Goal: Check status: Check status

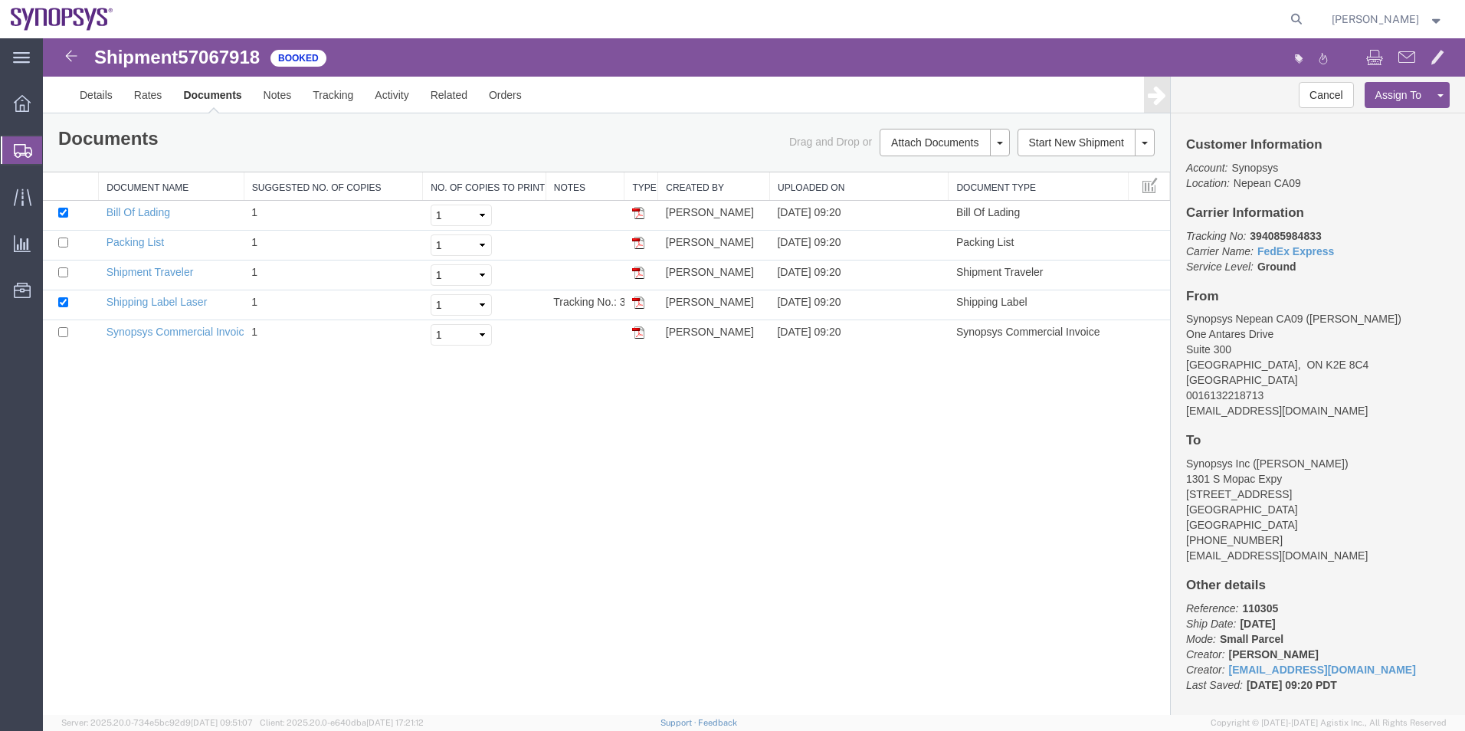
click at [0, 0] on span "Shipment Manager" at bounding box center [0, 0] width 0 height 0
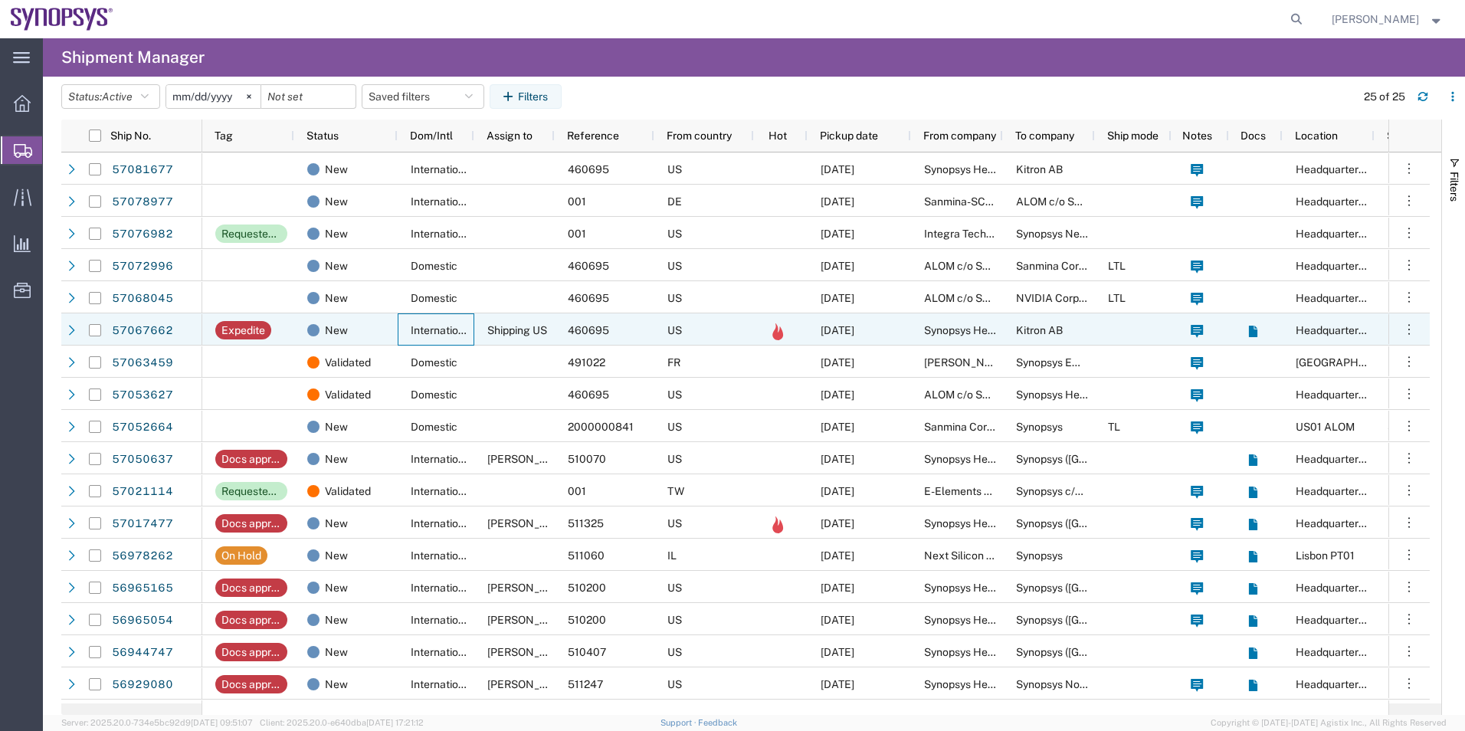
click at [406, 328] on div "International" at bounding box center [436, 329] width 77 height 32
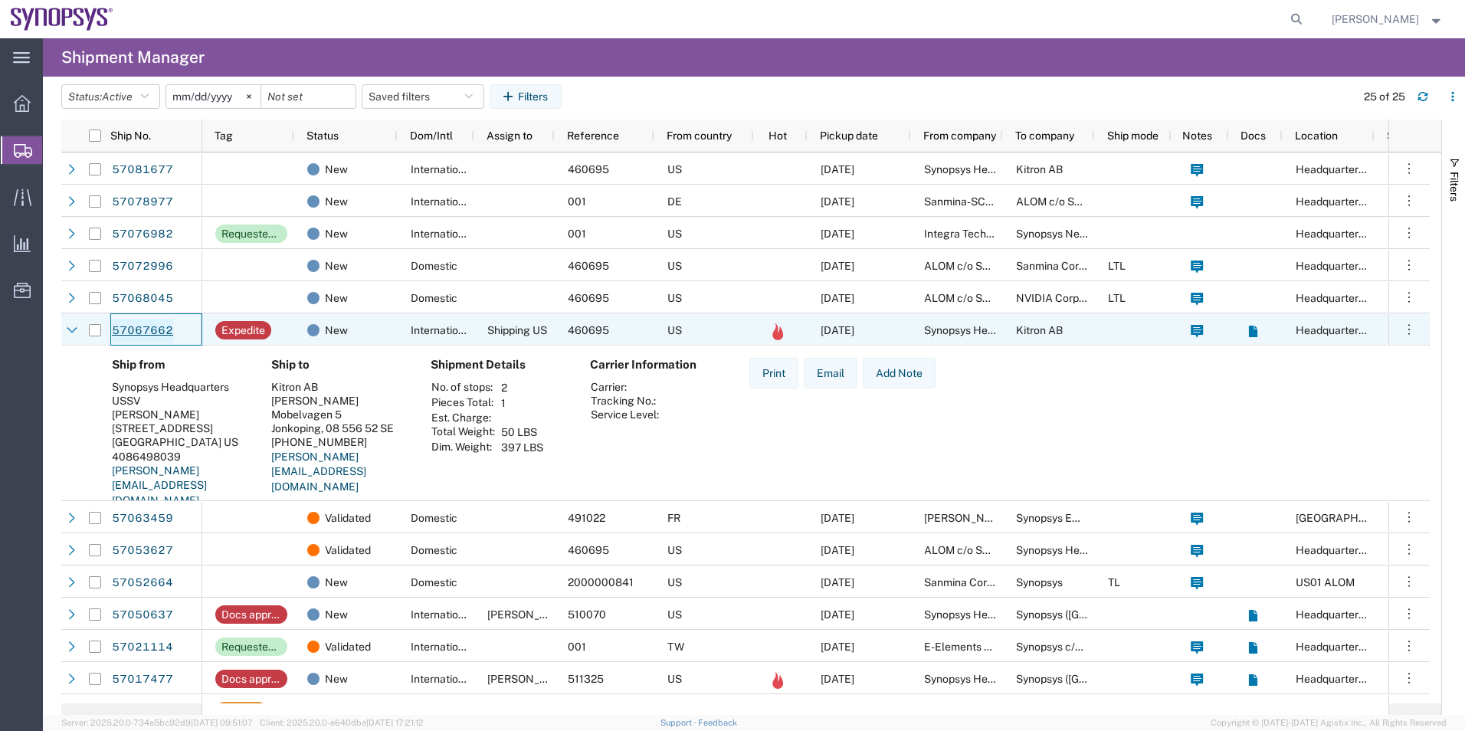
click at [145, 329] on link "57067662" at bounding box center [142, 331] width 63 height 25
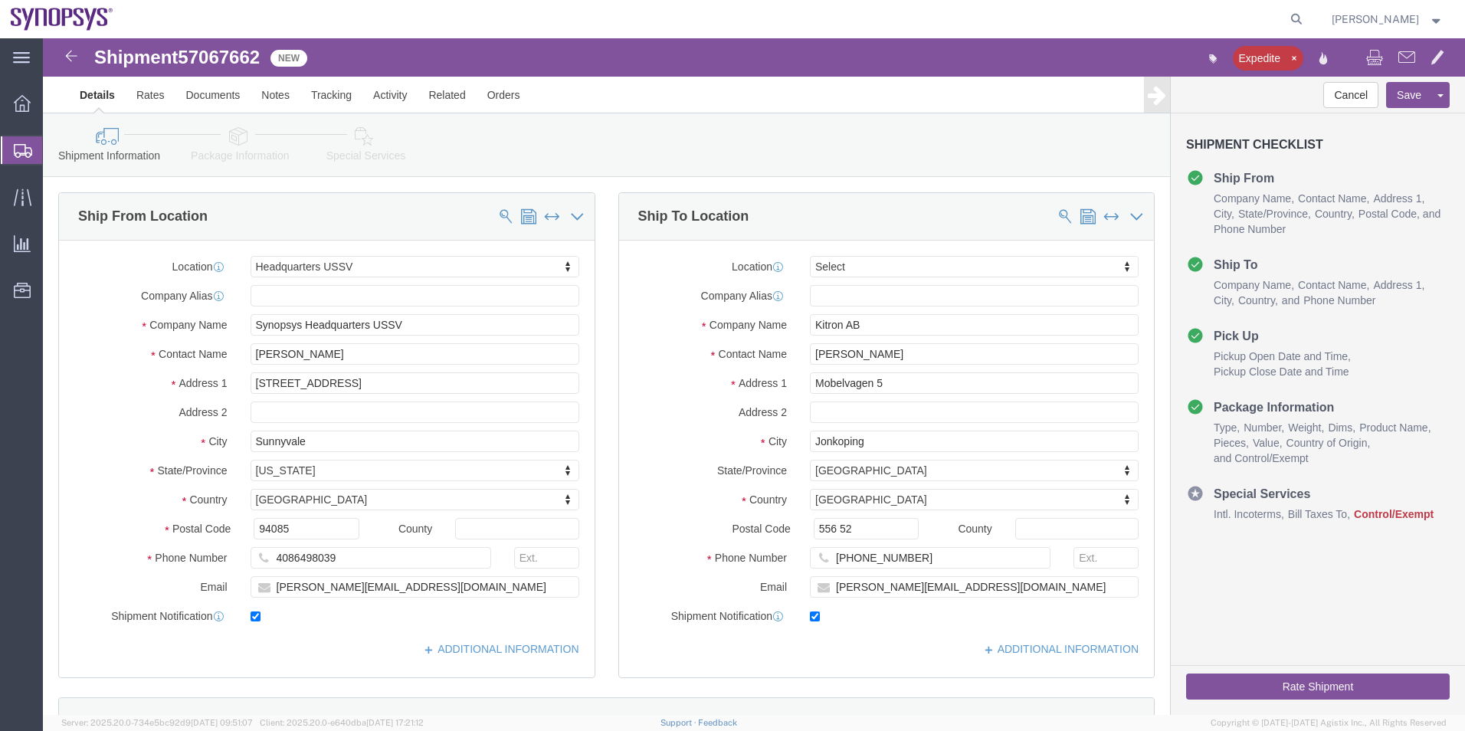
select select "63204"
select select
drag, startPoint x: 374, startPoint y: 353, endPoint x: 185, endPoint y: 319, distance: 192.2
click div "Contact Name Robert Pena"
click span "57067662"
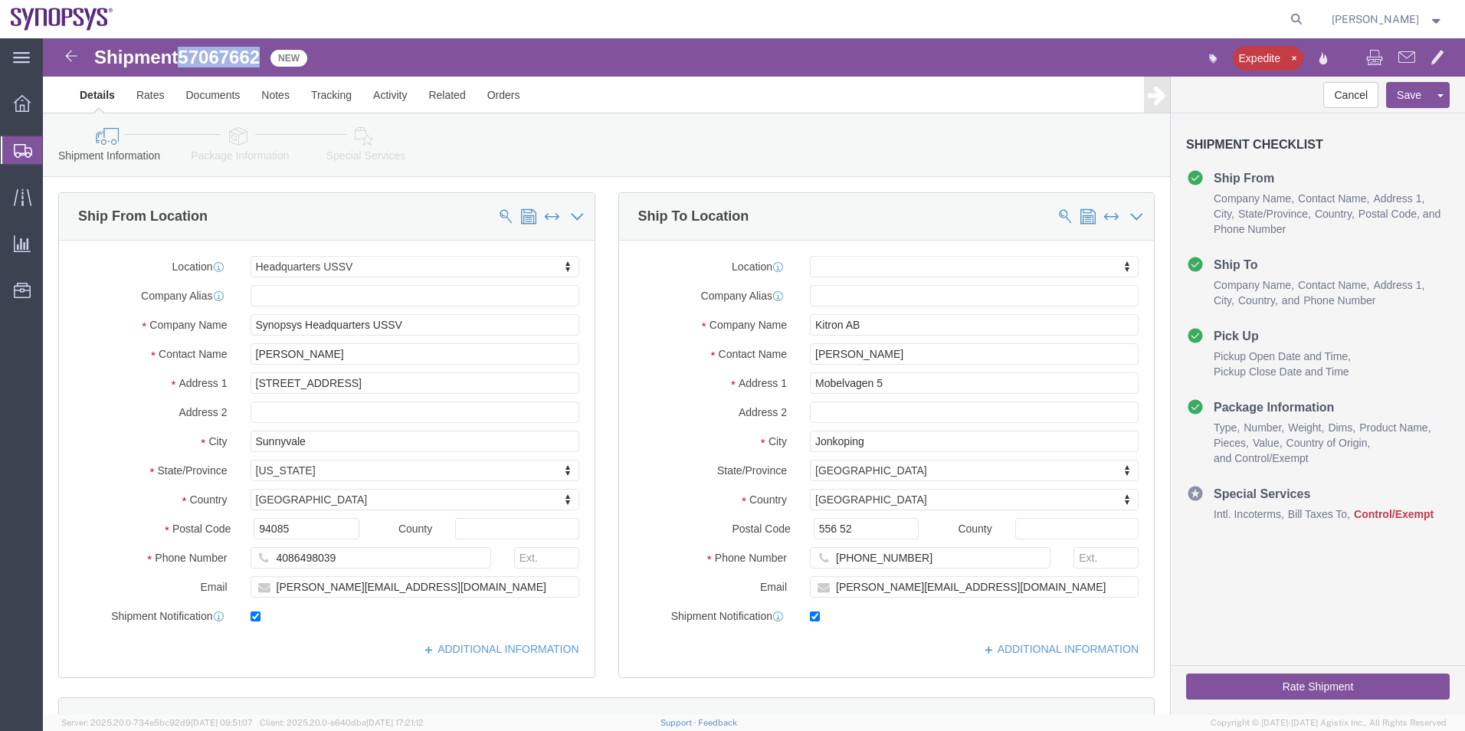
click span "57067662"
copy span "57067662"
drag, startPoint x: 308, startPoint y: 307, endPoint x: 158, endPoint y: 316, distance: 150.4
click div "Contact Name Robert Pena"
click link "Package Information"
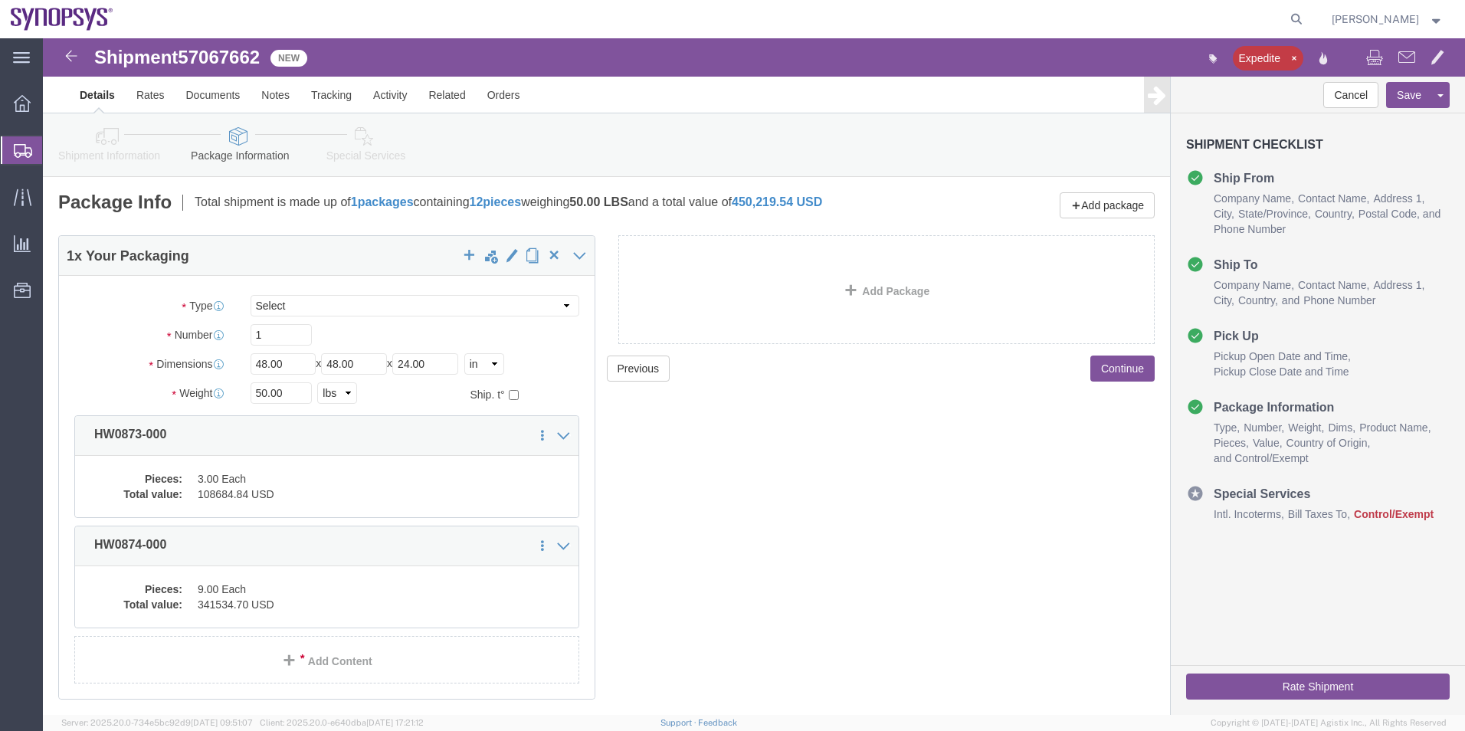
click icon
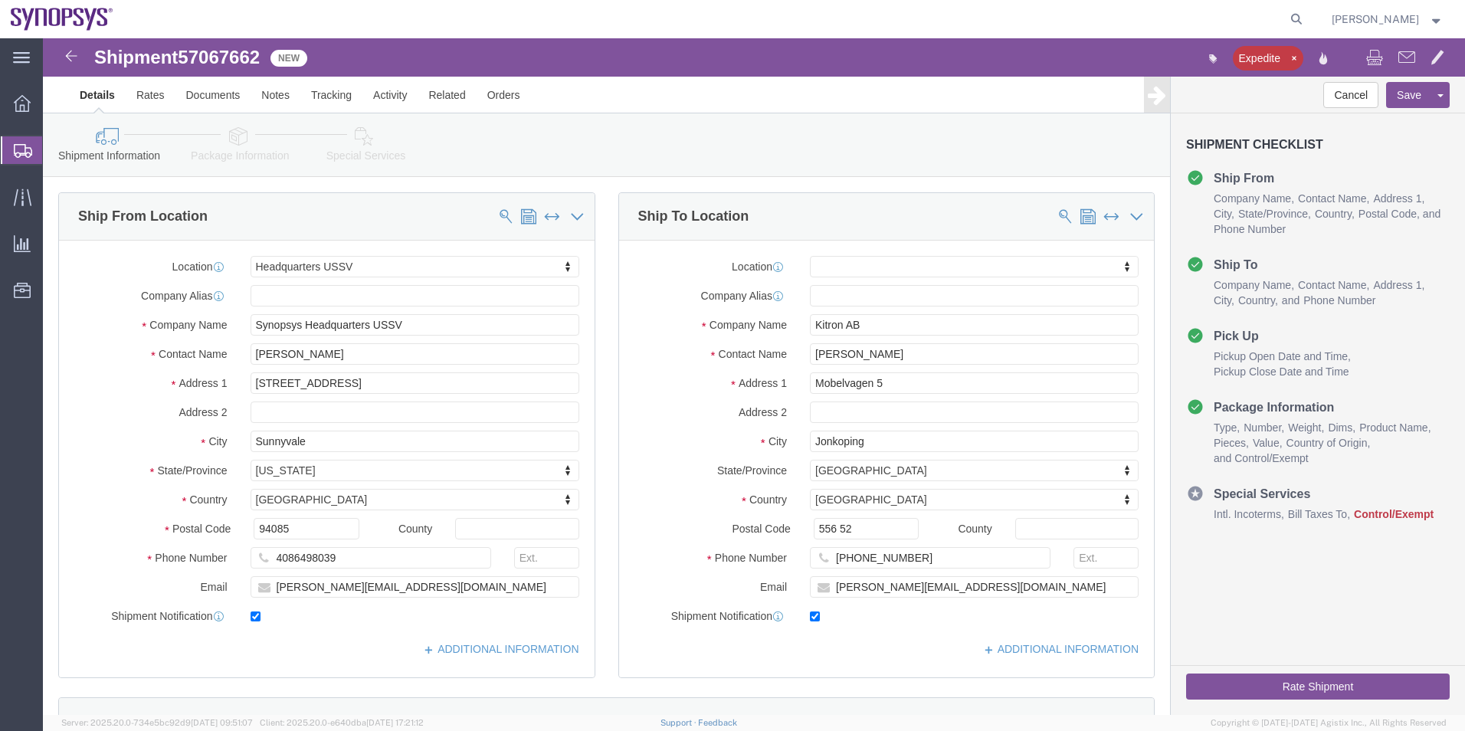
click at [0, 0] on span "Shipment Manager" at bounding box center [0, 0] width 0 height 0
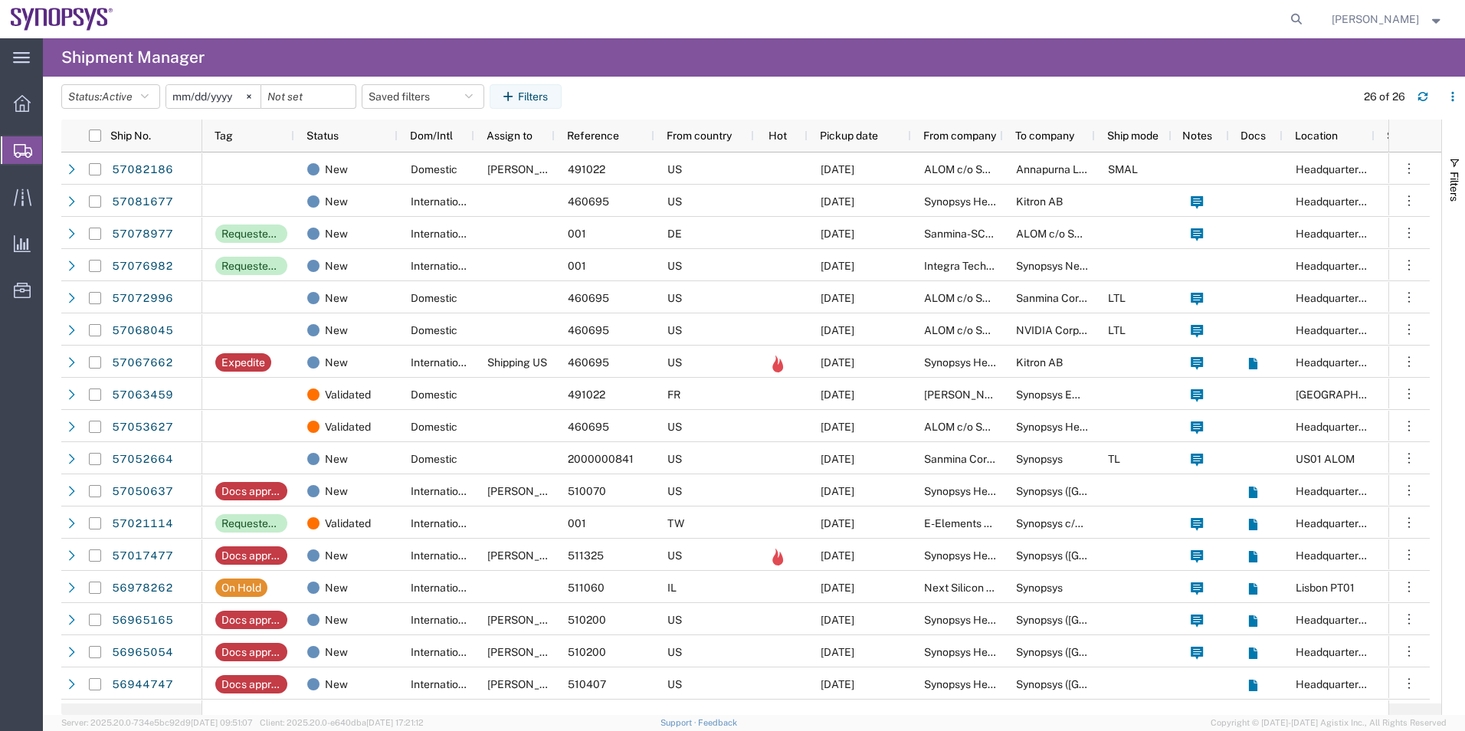
click at [1287, 19] on agx-global-search at bounding box center [1064, 19] width 490 height 38
click at [1290, 21] on icon at bounding box center [1296, 18] width 21 height 21
click at [1121, 21] on input "search" at bounding box center [1053, 19] width 466 height 37
paste input "884936747409"
type input "884936747409"
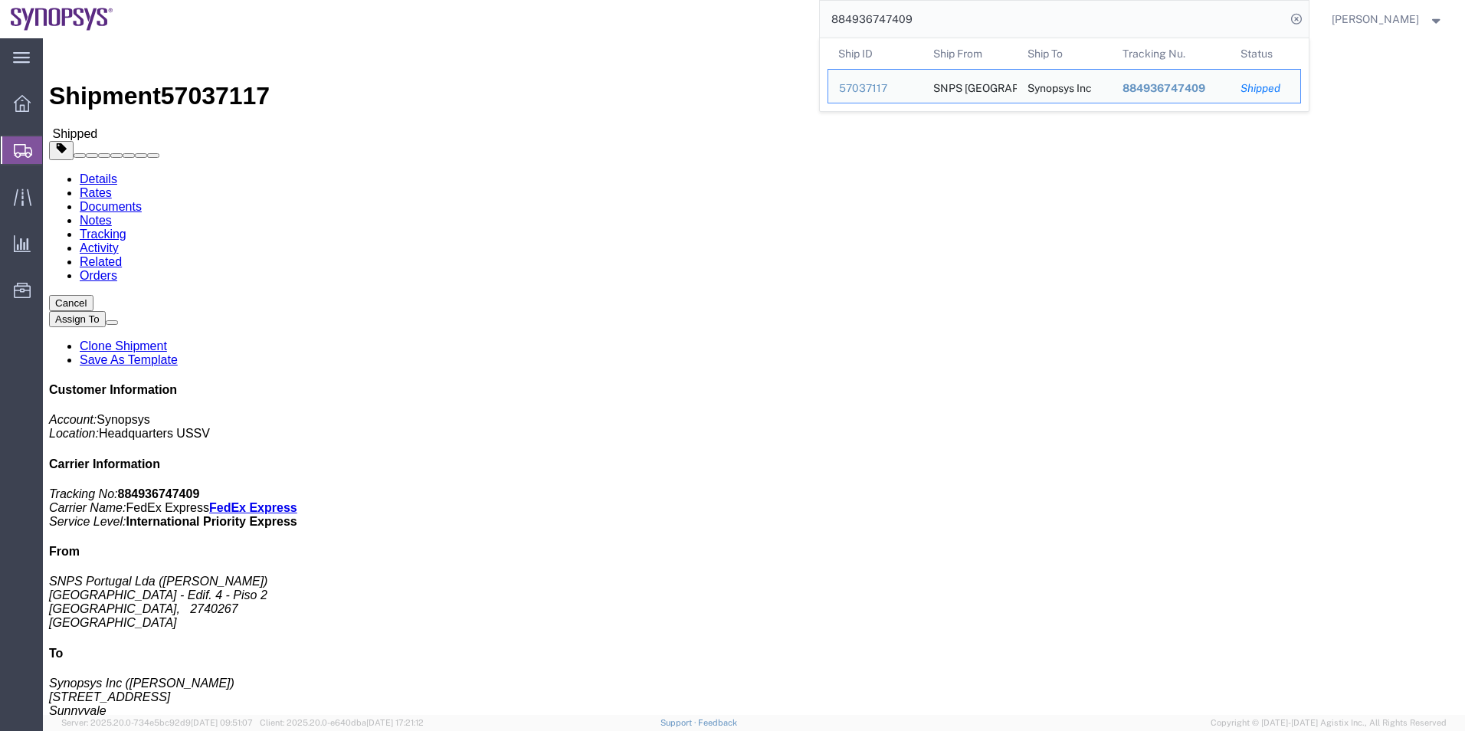
click at [0, 0] on span "Shipment Manager" at bounding box center [0, 0] width 0 height 0
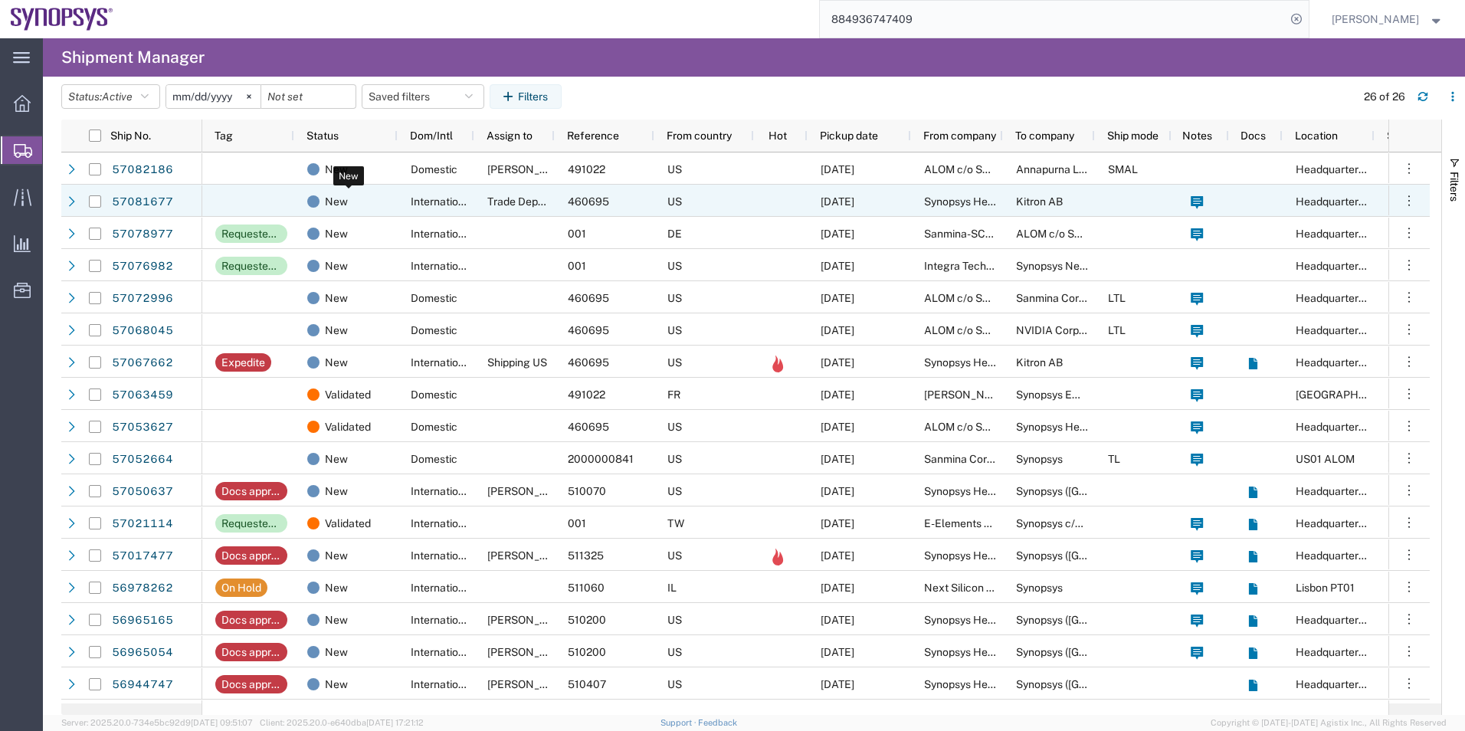
click at [388, 188] on div "New" at bounding box center [349, 201] width 84 height 32
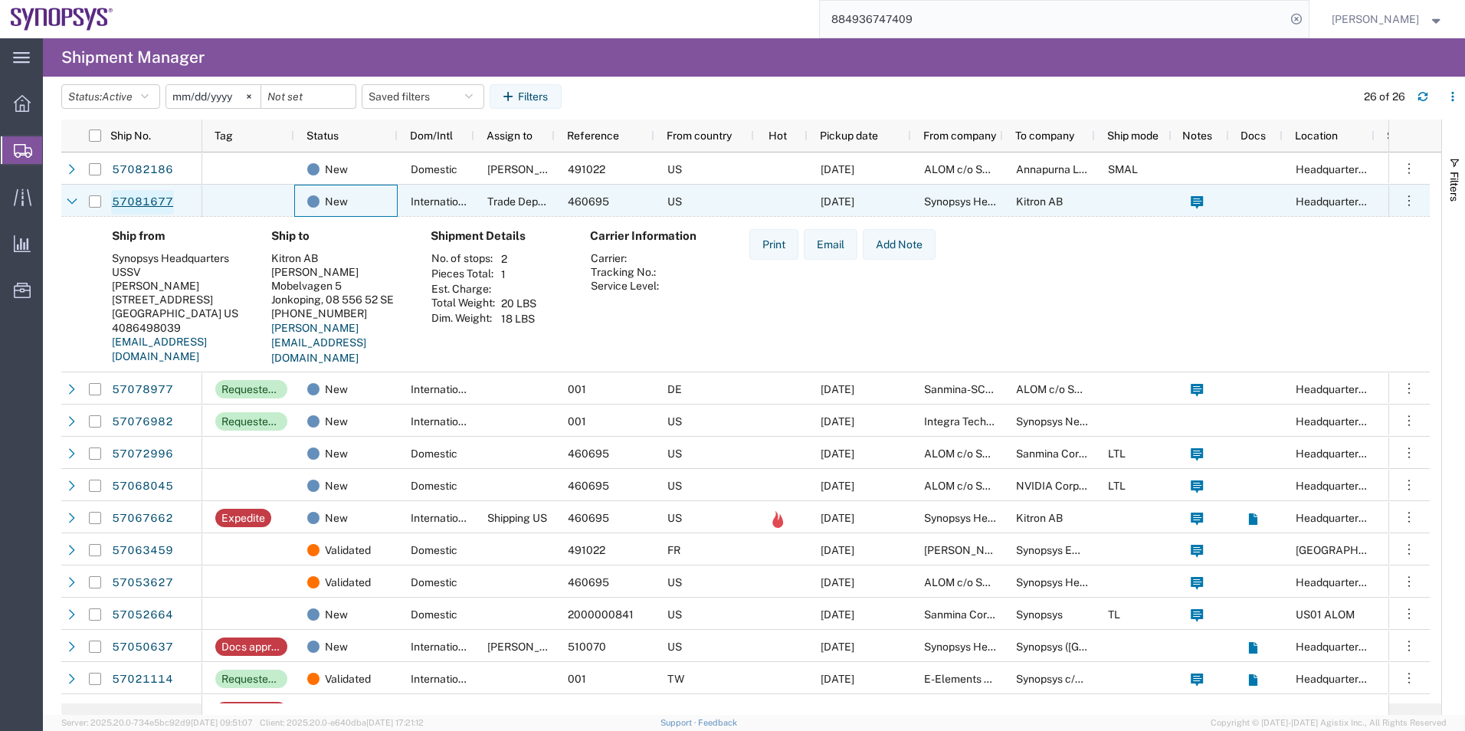
click at [134, 203] on link "57081677" at bounding box center [142, 202] width 63 height 25
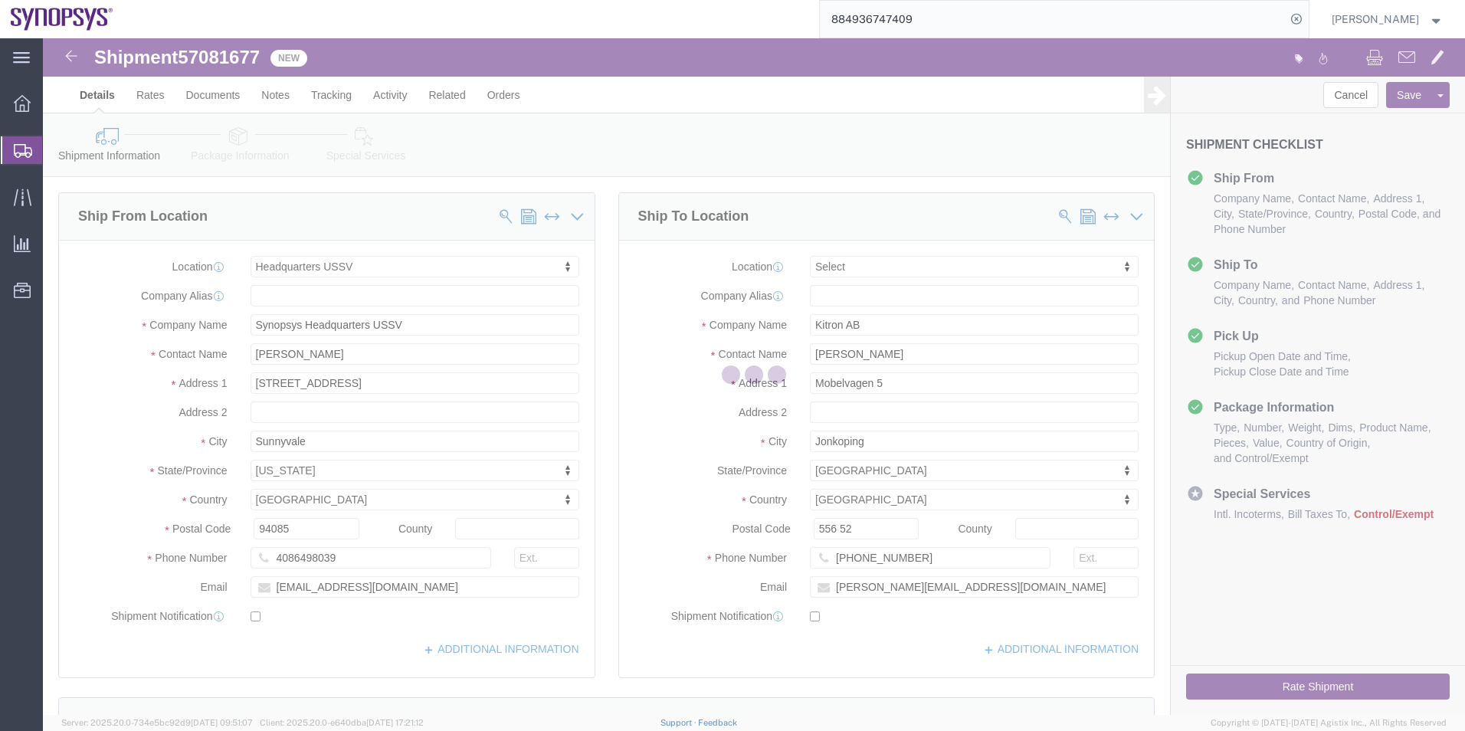
select select "63204"
select select
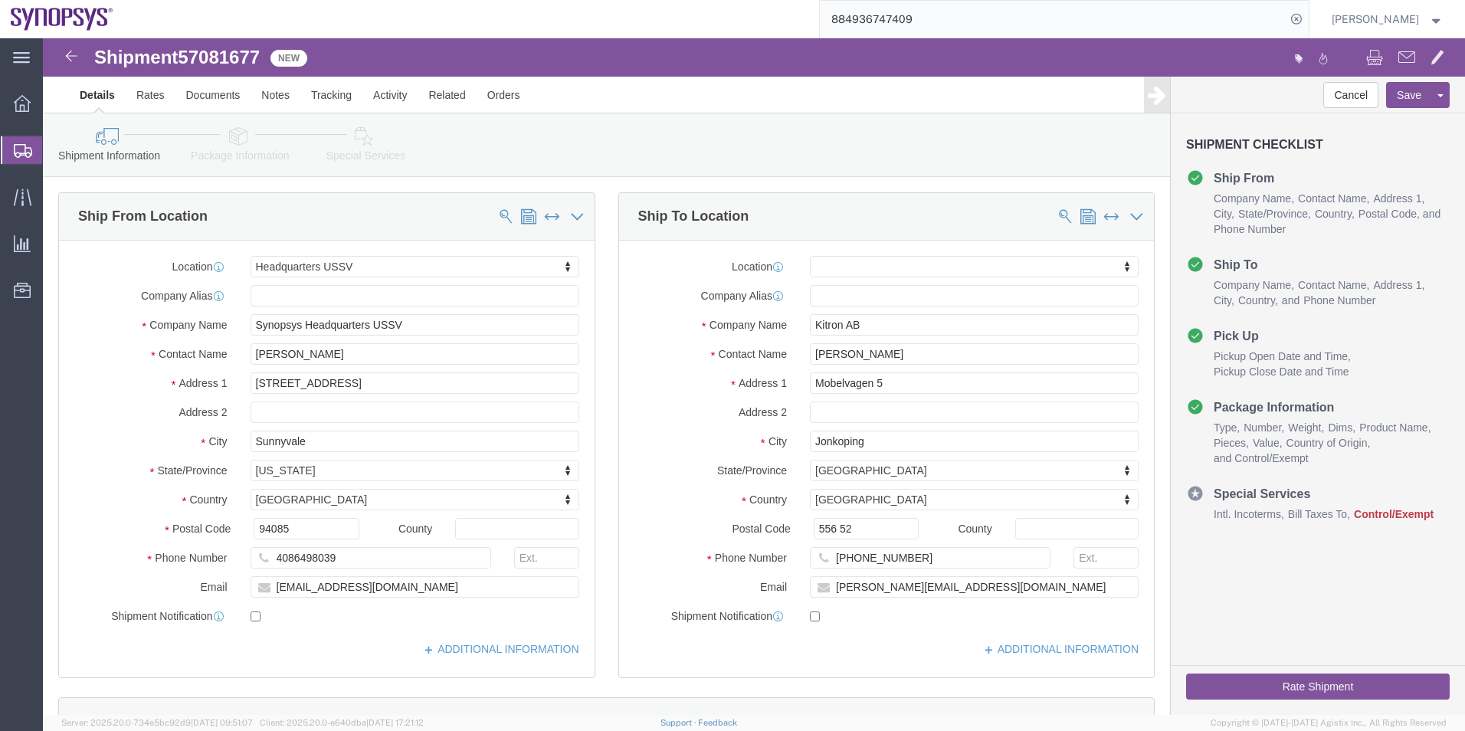
click at [0, 0] on span "Shipment Manager" at bounding box center [0, 0] width 0 height 0
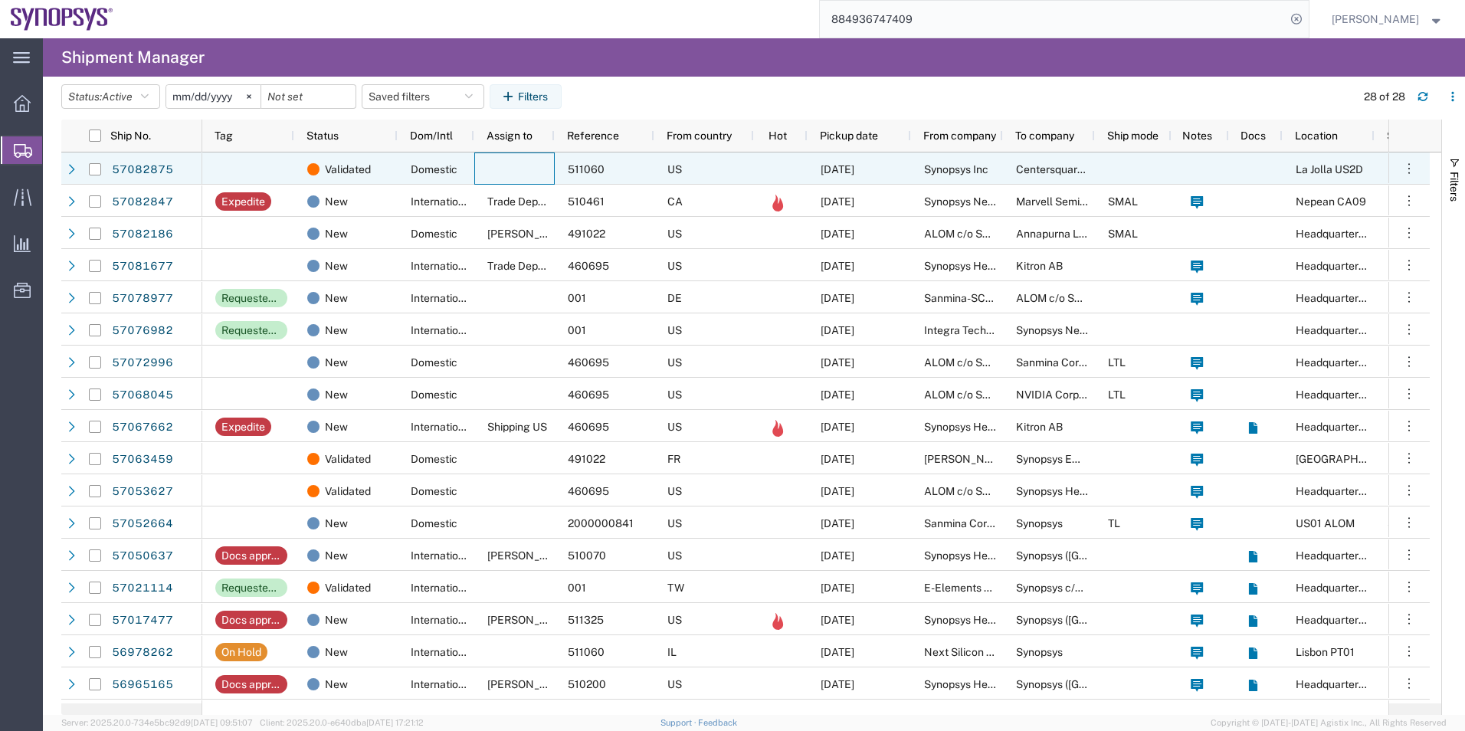
click at [506, 170] on div at bounding box center [514, 168] width 80 height 32
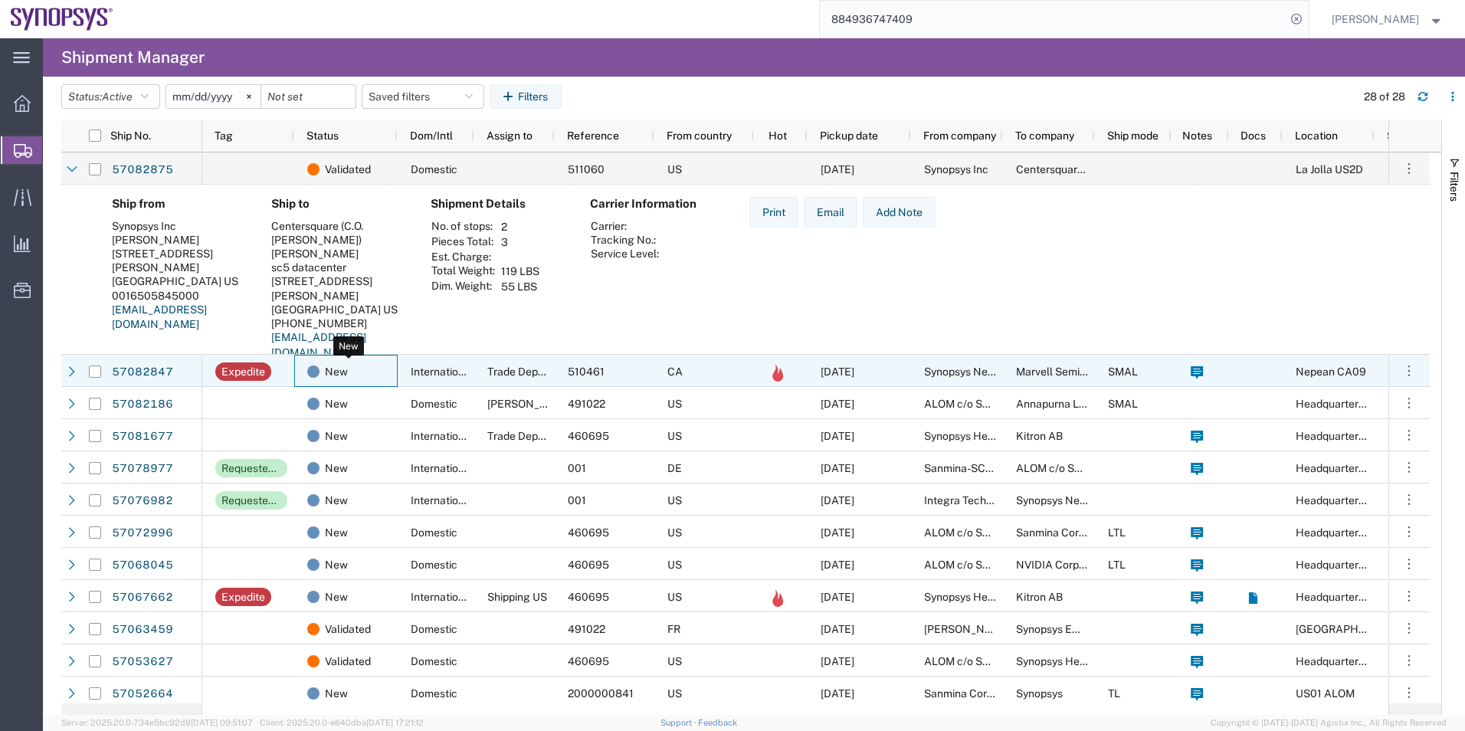
click at [367, 362] on div "New" at bounding box center [349, 371] width 84 height 32
